Goal: Task Accomplishment & Management: Use online tool/utility

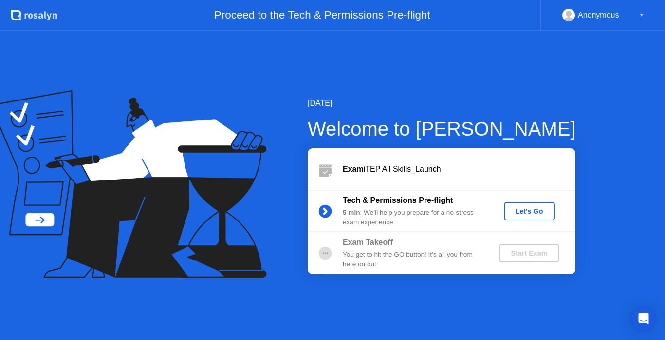
click at [528, 207] on div "Let's Go" at bounding box center [529, 211] width 43 height 8
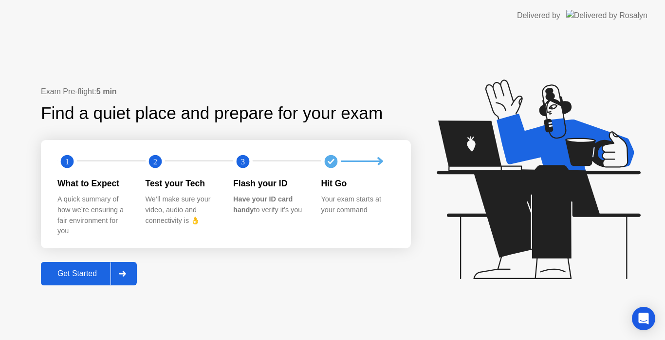
click at [118, 267] on div at bounding box center [122, 273] width 23 height 22
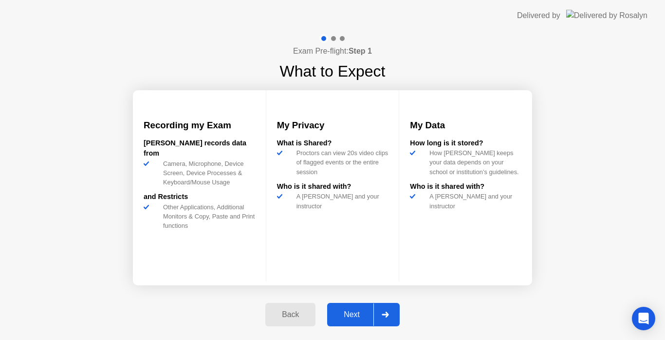
click at [389, 307] on div at bounding box center [385, 314] width 23 height 22
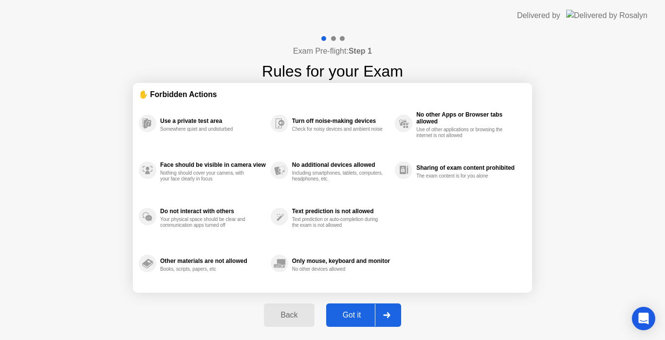
click at [389, 307] on div at bounding box center [386, 314] width 23 height 22
select select "Available cameras"
select select "Available speakers"
select select "Available microphones"
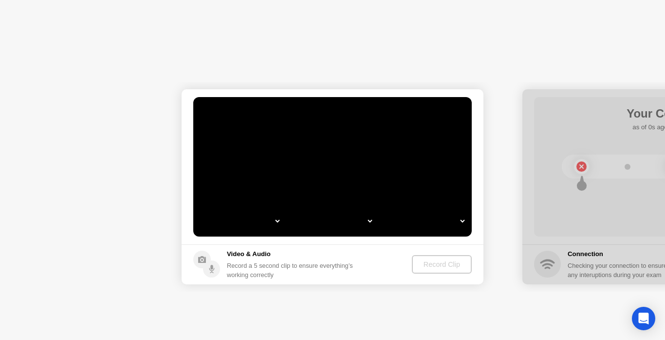
select select "*"
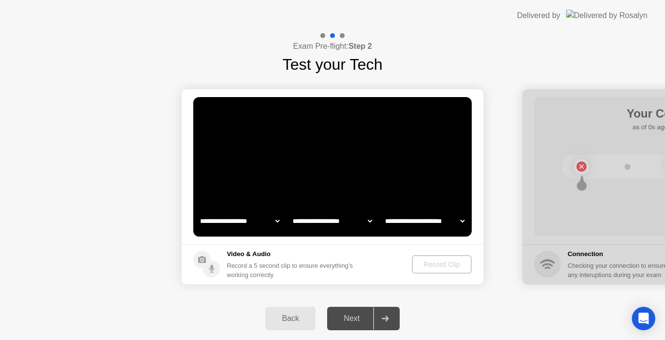
select select "**********"
select select "*******"
click at [423, 260] on div "Record Clip" at bounding box center [442, 264] width 52 height 8
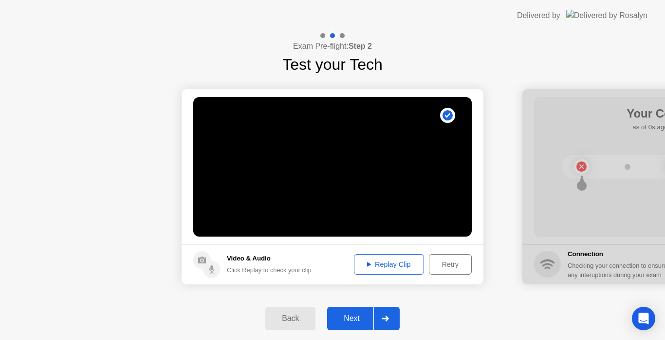
click at [388, 263] on div "Replay Clip" at bounding box center [389, 264] width 63 height 8
click at [350, 320] on div "Next" at bounding box center [351, 318] width 43 height 9
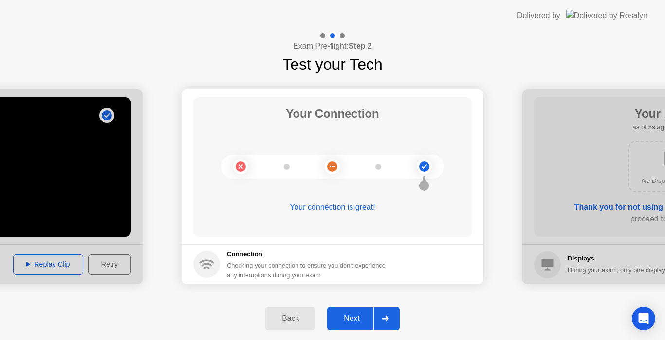
click at [350, 320] on div "Next" at bounding box center [351, 318] width 43 height 9
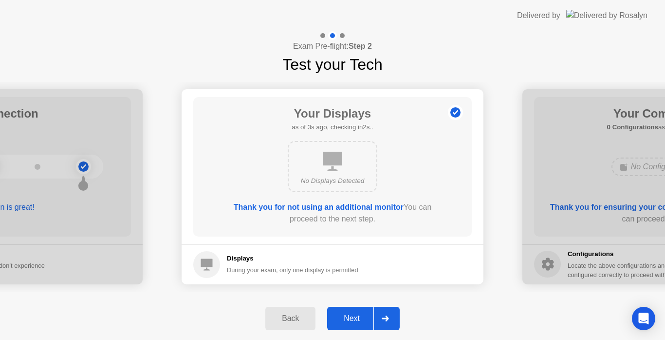
click at [350, 320] on div "Next" at bounding box center [351, 318] width 43 height 9
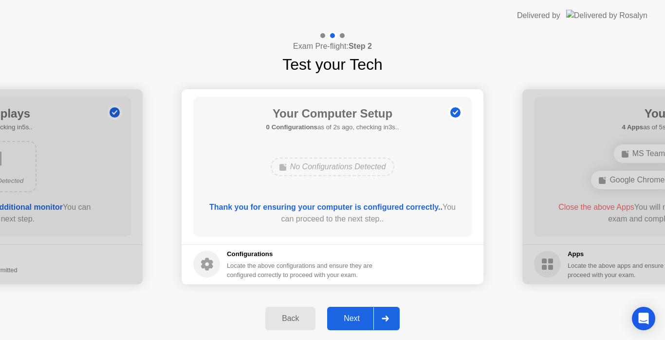
click at [350, 320] on div "Next" at bounding box center [351, 318] width 43 height 9
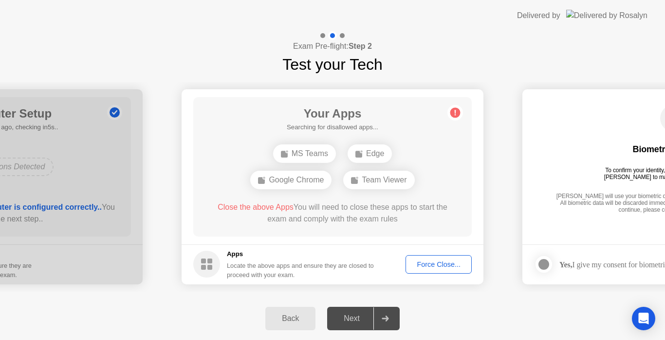
click at [208, 256] on circle at bounding box center [206, 263] width 27 height 27
click at [208, 258] on circle at bounding box center [206, 263] width 27 height 27
click at [209, 260] on rect at bounding box center [210, 260] width 5 height 5
click at [441, 269] on button "Force Close..." at bounding box center [439, 264] width 66 height 19
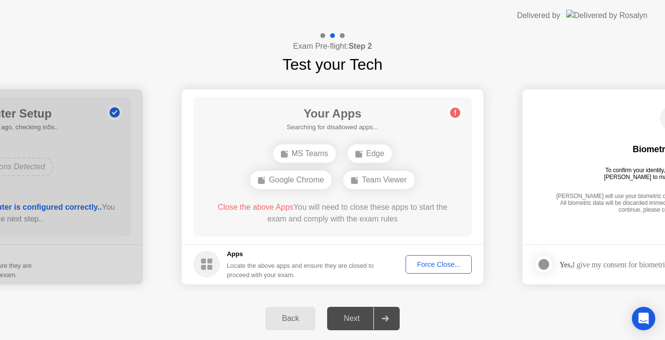
click at [206, 268] on rect at bounding box center [203, 266] width 5 height 5
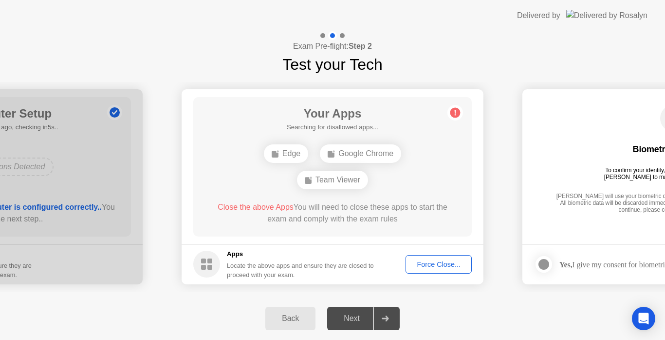
click at [342, 315] on div "Next" at bounding box center [351, 318] width 43 height 9
drag, startPoint x: 477, startPoint y: 305, endPoint x: 489, endPoint y: 302, distance: 12.3
click at [489, 302] on div "Back Next" at bounding box center [332, 318] width 665 height 43
click at [524, 263] on footer "Yes, I give my consent for biometrics to be used" at bounding box center [674, 264] width 302 height 40
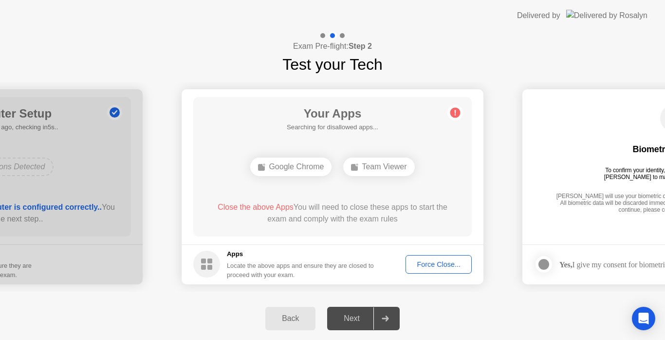
click at [249, 207] on span "Close the above Apps" at bounding box center [256, 207] width 76 height 8
click at [205, 262] on rect at bounding box center [203, 260] width 5 height 5
click at [430, 262] on div "Force Close..." at bounding box center [438, 264] width 59 height 8
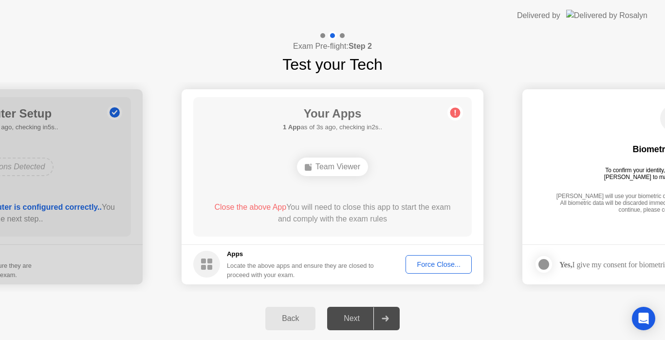
click at [428, 263] on div "Force Close..." at bounding box center [438, 264] width 59 height 8
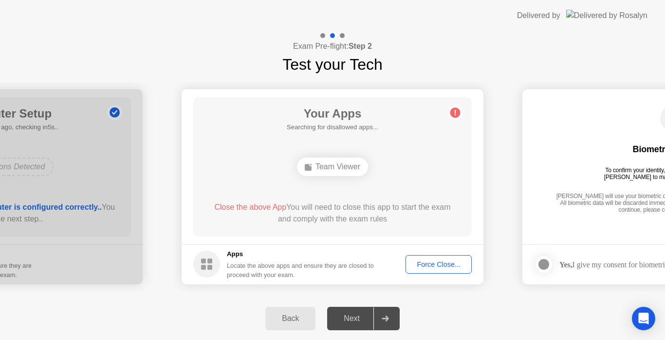
click at [430, 260] on div "Force Close..." at bounding box center [438, 264] width 59 height 8
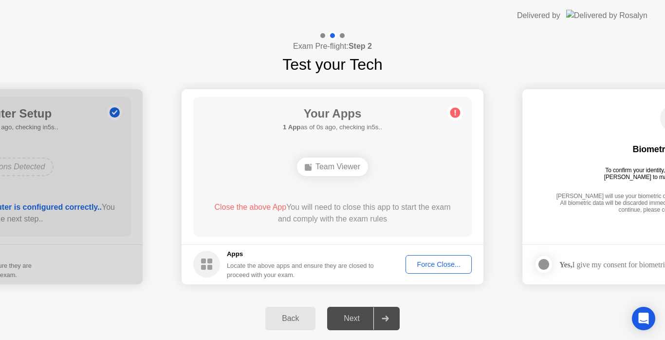
drag, startPoint x: 230, startPoint y: 255, endPoint x: 239, endPoint y: 271, distance: 18.5
click at [239, 271] on div "Apps Locate the above apps and ensure they are closed to proceed with your exam." at bounding box center [301, 264] width 148 height 30
click at [239, 271] on div "Locate the above apps and ensure they are closed to proceed with your exam." at bounding box center [301, 270] width 148 height 19
click at [246, 276] on div "Locate the above apps and ensure they are closed to proceed with your exam." at bounding box center [301, 270] width 148 height 19
click at [205, 270] on circle at bounding box center [206, 263] width 27 height 27
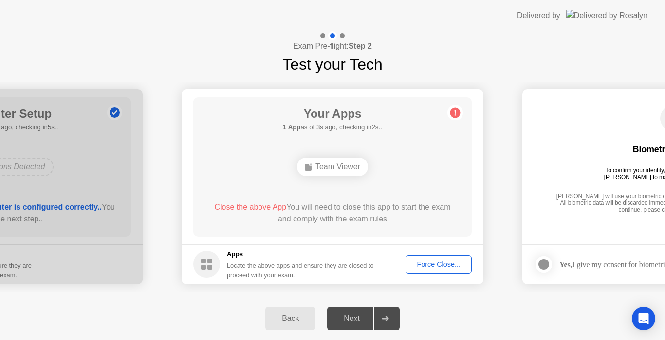
click at [205, 270] on circle at bounding box center [206, 263] width 27 height 27
click at [236, 250] on h5 "Apps" at bounding box center [301, 254] width 148 height 10
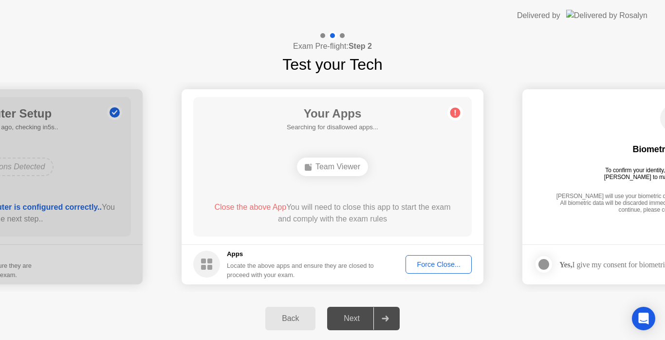
click at [236, 250] on h5 "Apps" at bounding box center [301, 254] width 148 height 10
click at [333, 173] on div "Team Viewer" at bounding box center [332, 166] width 71 height 19
click at [442, 258] on button "Force Close..." at bounding box center [439, 264] width 66 height 19
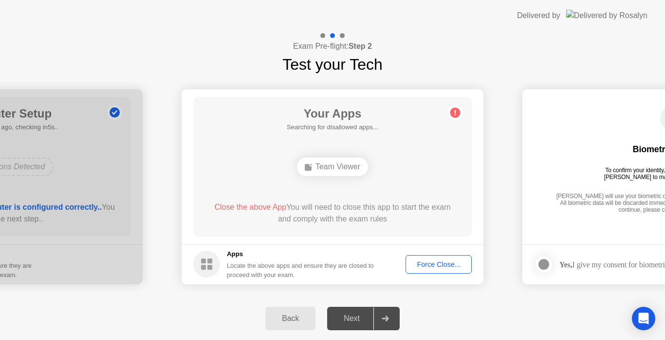
click at [250, 207] on span "Close the above App" at bounding box center [250, 207] width 72 height 8
click at [242, 272] on div "Locate the above apps and ensure they are closed to proceed with your exam." at bounding box center [301, 270] width 148 height 19
click at [198, 263] on circle at bounding box center [206, 263] width 27 height 27
click at [213, 263] on circle at bounding box center [206, 263] width 27 height 27
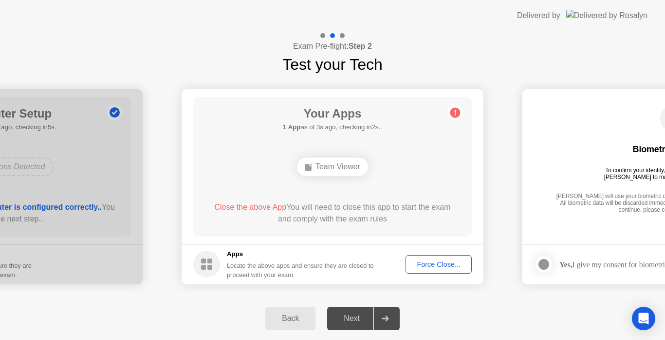
click at [430, 267] on div "Force Close..." at bounding box center [438, 264] width 59 height 8
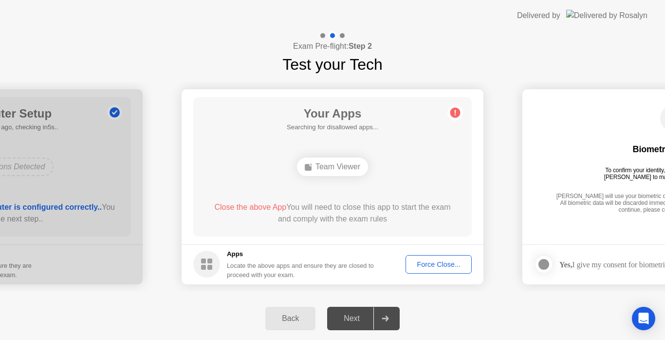
click at [364, 321] on div "Next" at bounding box center [351, 318] width 43 height 9
click at [428, 267] on div "Force Close..." at bounding box center [438, 264] width 59 height 8
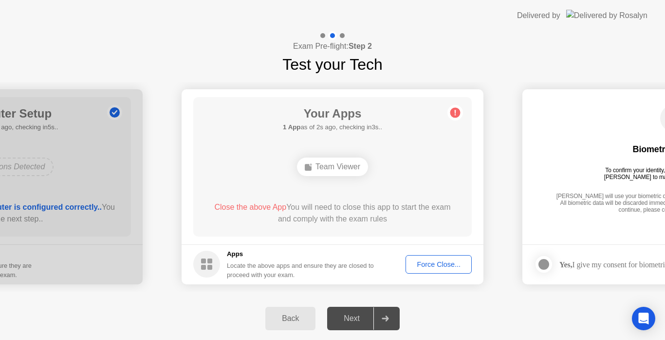
click at [437, 268] on div "Force Close..." at bounding box center [438, 264] width 59 height 8
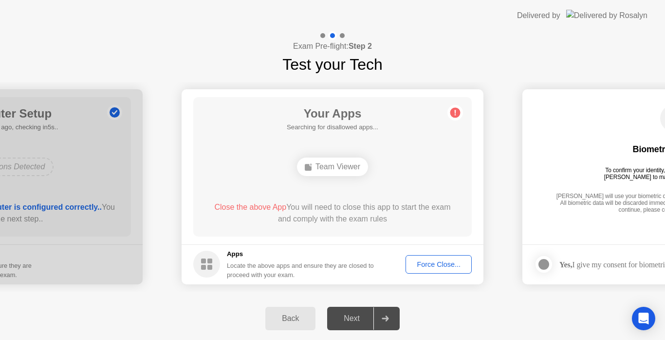
click at [182, 44] on div "Exam Pre-flight: Step 2 Test your Tech" at bounding box center [332, 53] width 665 height 45
click at [247, 208] on span "Close the above App" at bounding box center [250, 207] width 72 height 8
click at [442, 262] on div "Force Close..." at bounding box center [438, 264] width 59 height 8
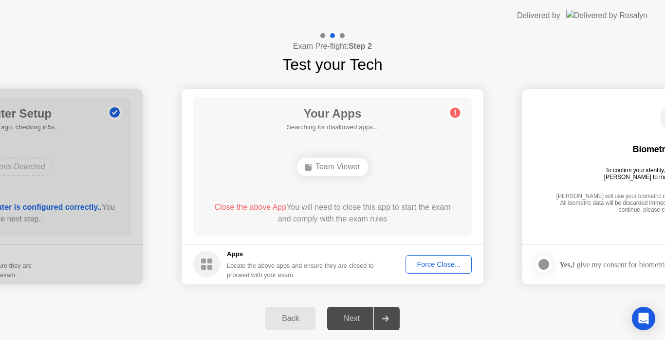
click at [414, 261] on div "Force Close..." at bounding box center [438, 264] width 59 height 8
